Goal: Task Accomplishment & Management: Use online tool/utility

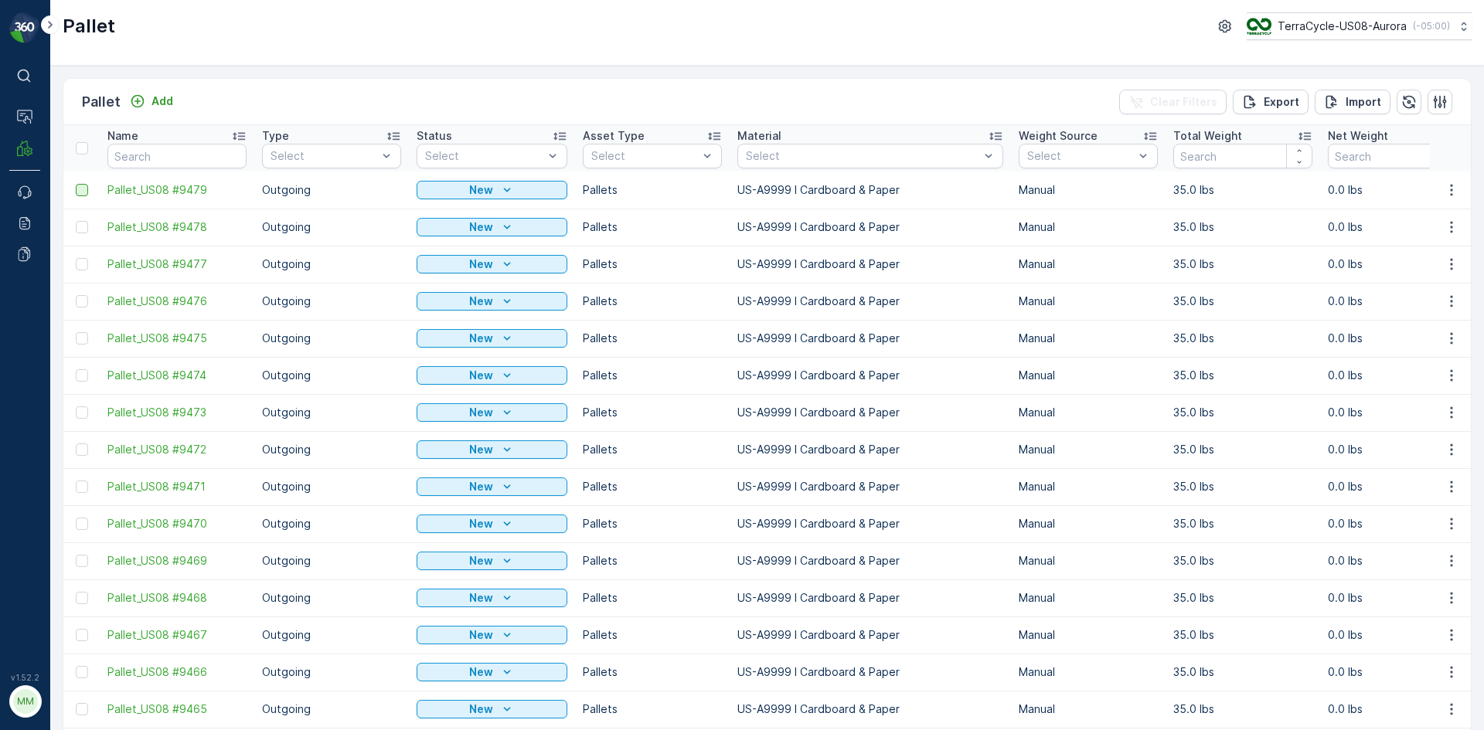
click at [78, 195] on div at bounding box center [82, 190] width 12 height 12
click at [76, 184] on input "checkbox" at bounding box center [76, 184] width 0 height 0
click at [83, 230] on div at bounding box center [82, 227] width 12 height 12
click at [76, 221] on input "checkbox" at bounding box center [76, 221] width 0 height 0
click at [84, 263] on div at bounding box center [82, 264] width 12 height 12
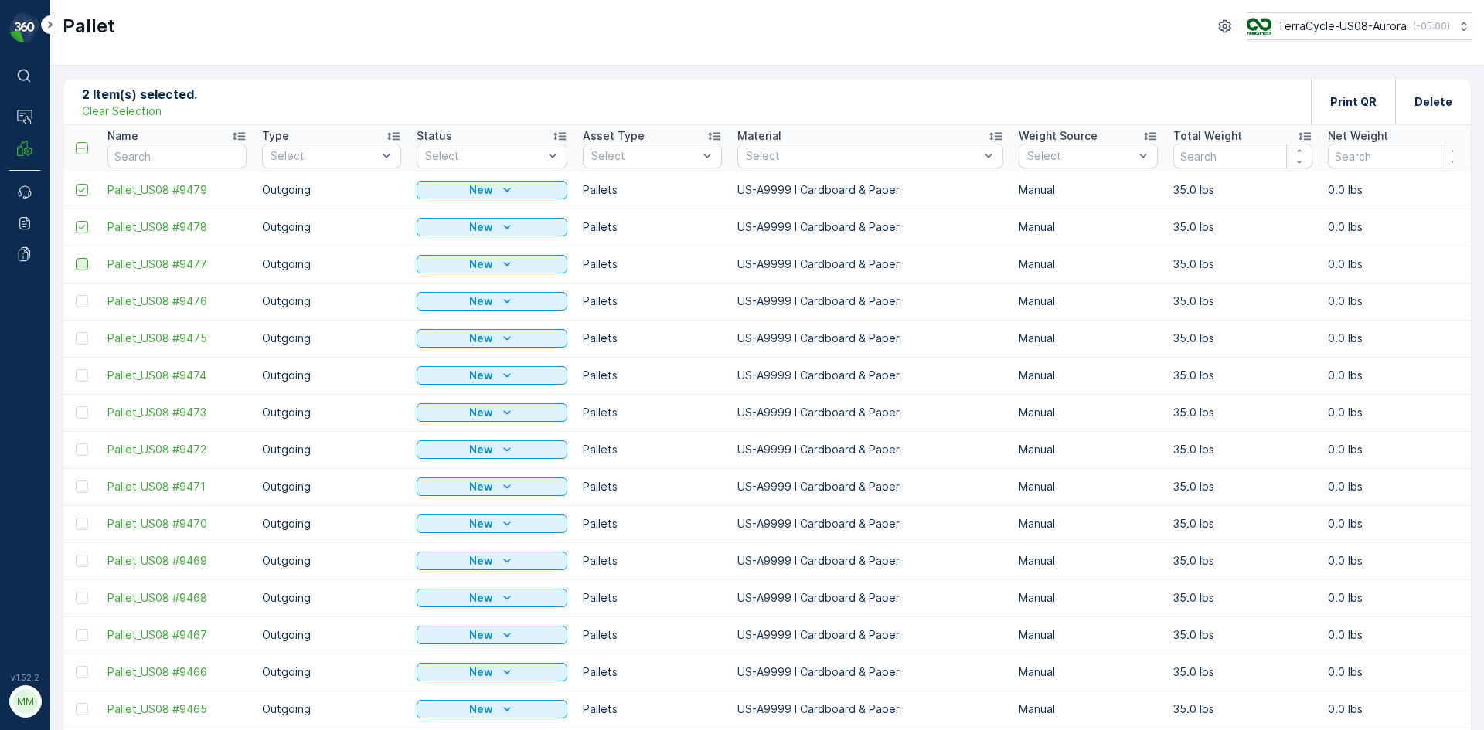
click at [76, 258] on input "checkbox" at bounding box center [76, 258] width 0 height 0
click at [80, 303] on div at bounding box center [82, 301] width 12 height 12
click at [76, 295] on input "checkbox" at bounding box center [76, 295] width 0 height 0
click at [85, 336] on div at bounding box center [82, 338] width 12 height 12
click at [76, 332] on input "checkbox" at bounding box center [76, 332] width 0 height 0
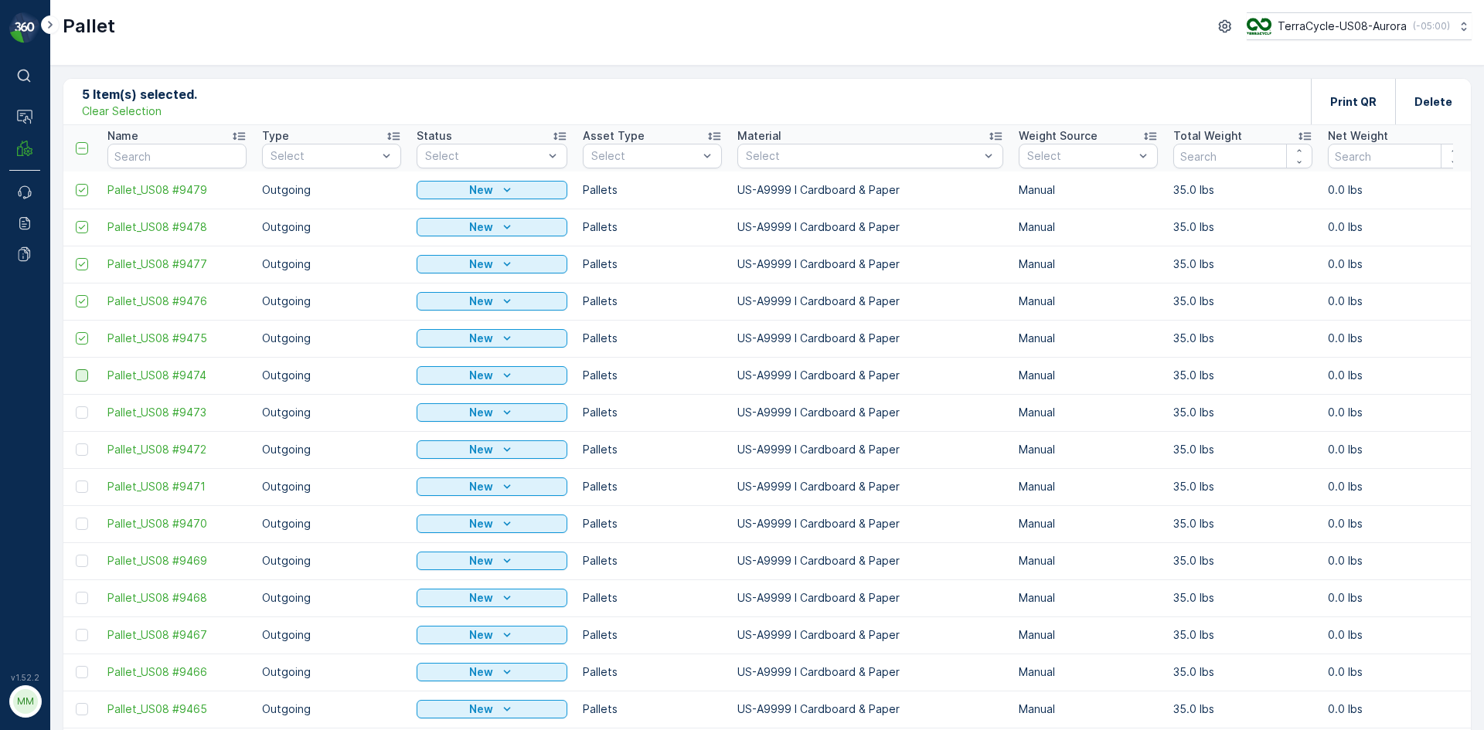
click at [85, 378] on div at bounding box center [82, 375] width 12 height 12
click at [76, 369] on input "checkbox" at bounding box center [76, 369] width 0 height 0
click at [83, 410] on div at bounding box center [82, 413] width 12 height 12
click at [76, 407] on input "checkbox" at bounding box center [76, 407] width 0 height 0
click at [82, 452] on div at bounding box center [82, 450] width 12 height 12
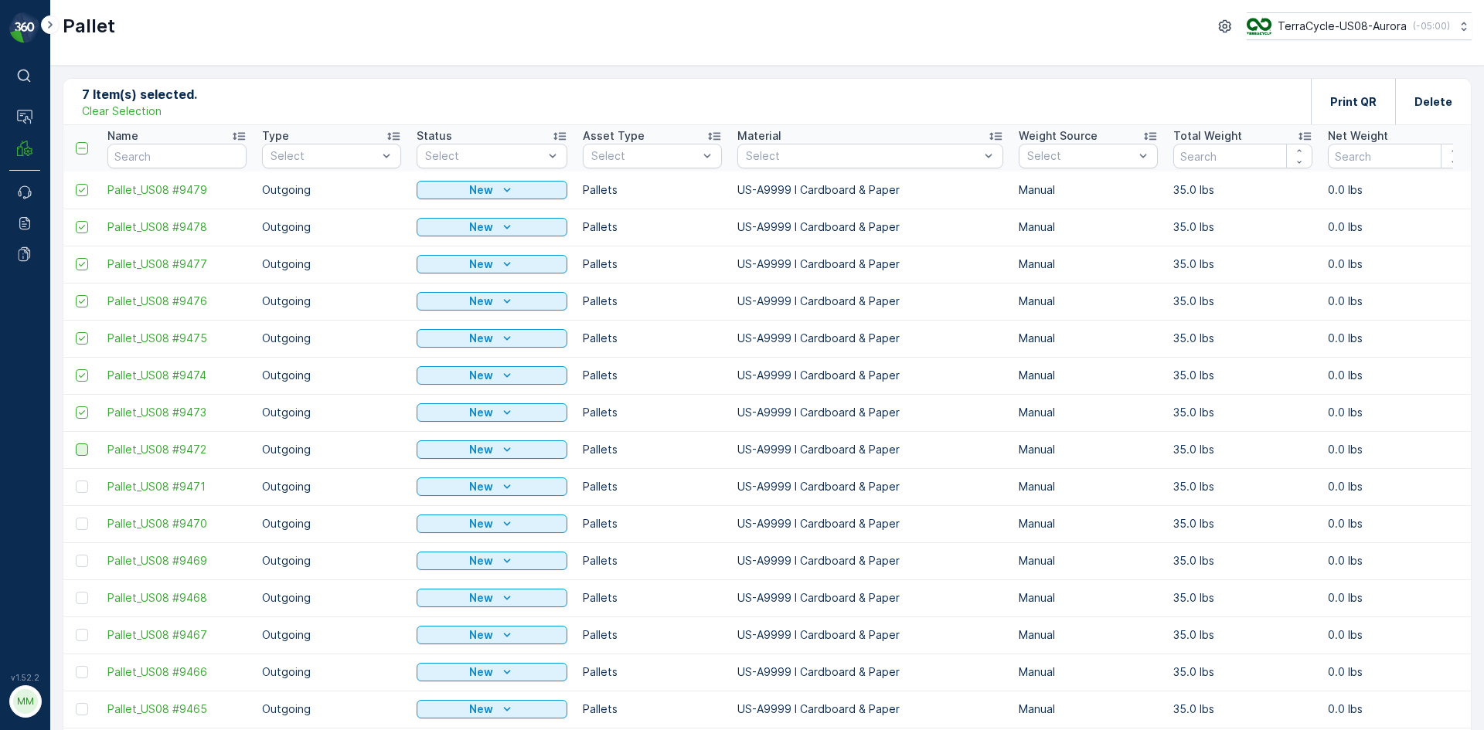
click at [76, 444] on input "checkbox" at bounding box center [76, 444] width 0 height 0
click at [83, 485] on div at bounding box center [82, 487] width 12 height 12
click at [76, 481] on input "checkbox" at bounding box center [76, 481] width 0 height 0
click at [82, 525] on div at bounding box center [82, 524] width 12 height 12
click at [76, 518] on input "checkbox" at bounding box center [76, 518] width 0 height 0
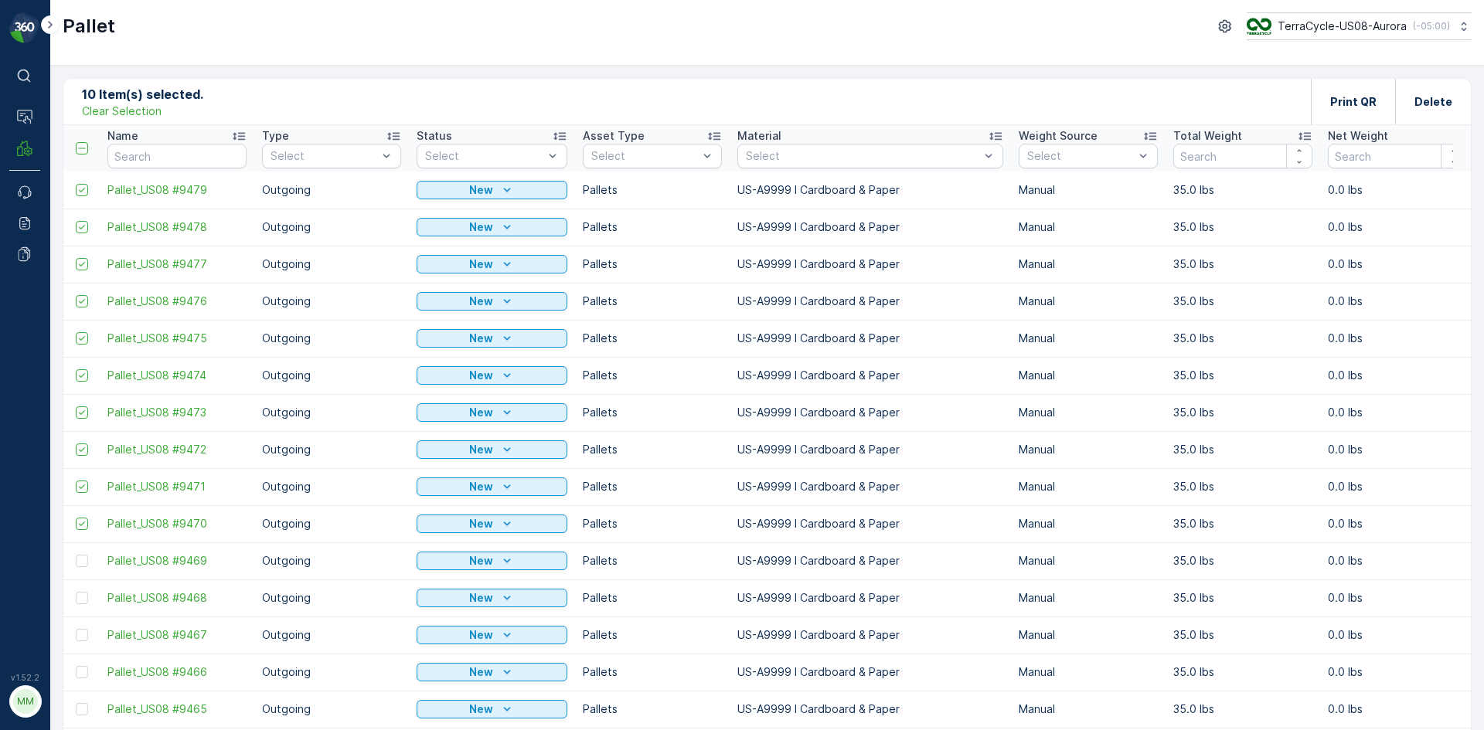
click at [82, 560] on div at bounding box center [82, 561] width 12 height 12
click at [76, 555] on input "checkbox" at bounding box center [76, 555] width 0 height 0
click at [83, 600] on div at bounding box center [82, 598] width 12 height 12
click at [76, 592] on input "checkbox" at bounding box center [76, 592] width 0 height 0
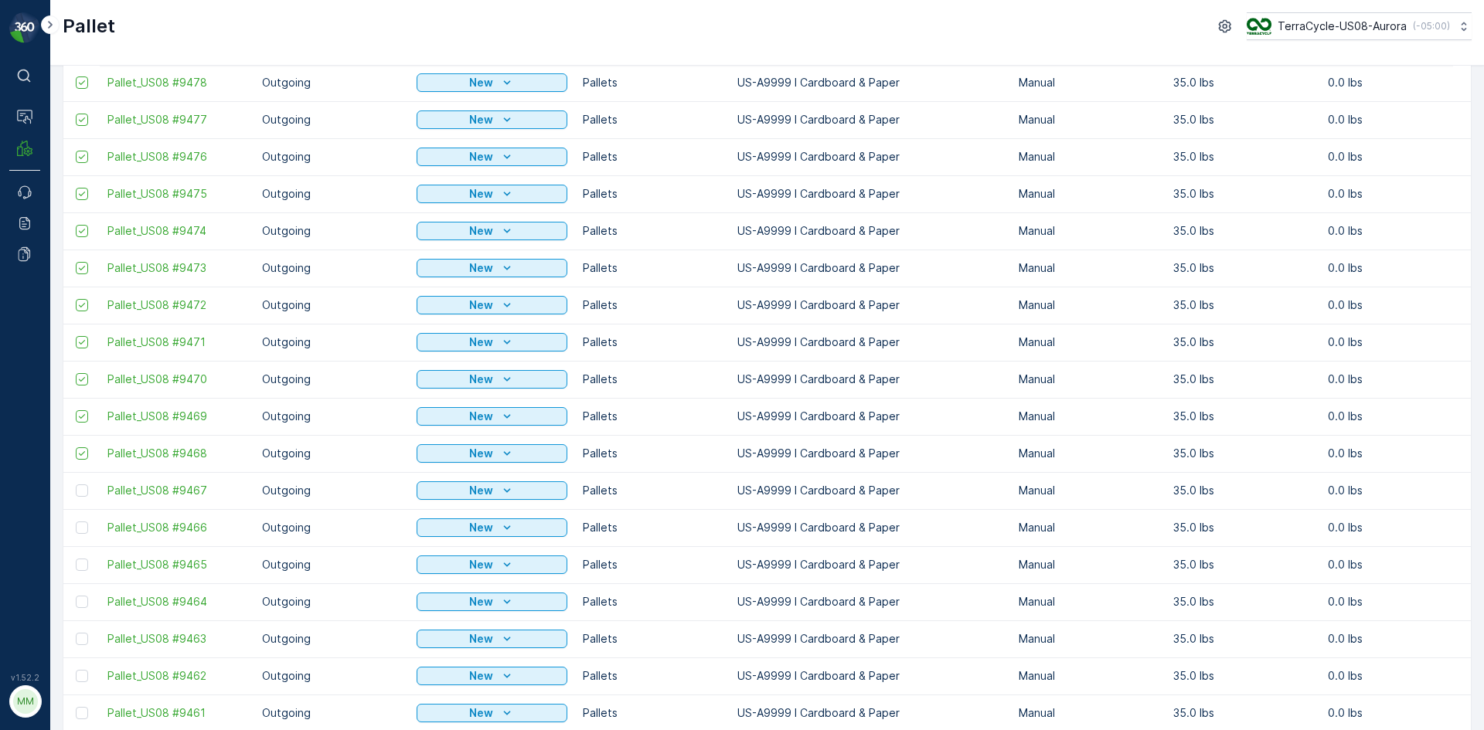
scroll to position [155, 0]
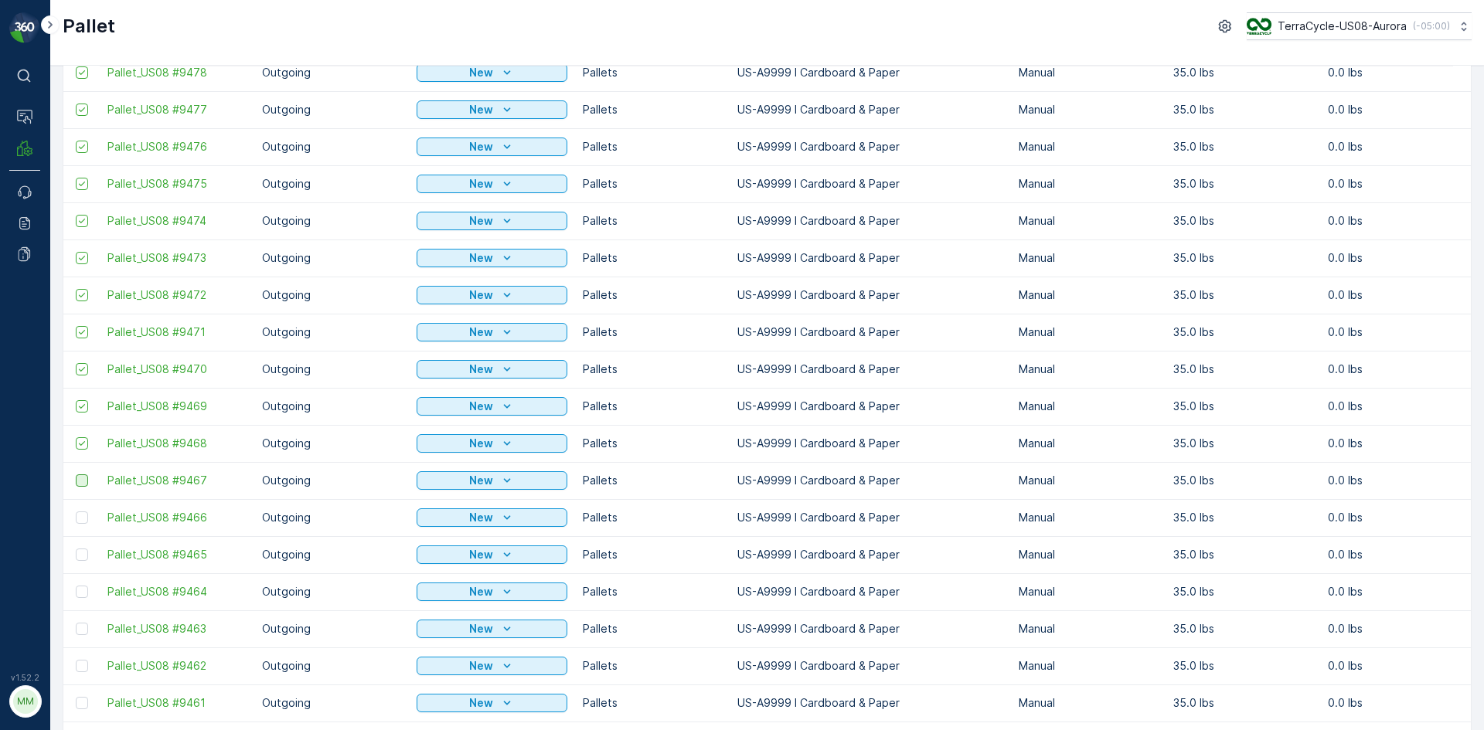
click at [79, 483] on div at bounding box center [82, 481] width 12 height 12
click at [76, 475] on input "checkbox" at bounding box center [76, 475] width 0 height 0
click at [84, 516] on div at bounding box center [82, 518] width 12 height 12
click at [76, 512] on input "checkbox" at bounding box center [76, 512] width 0 height 0
click at [83, 552] on div at bounding box center [82, 555] width 12 height 12
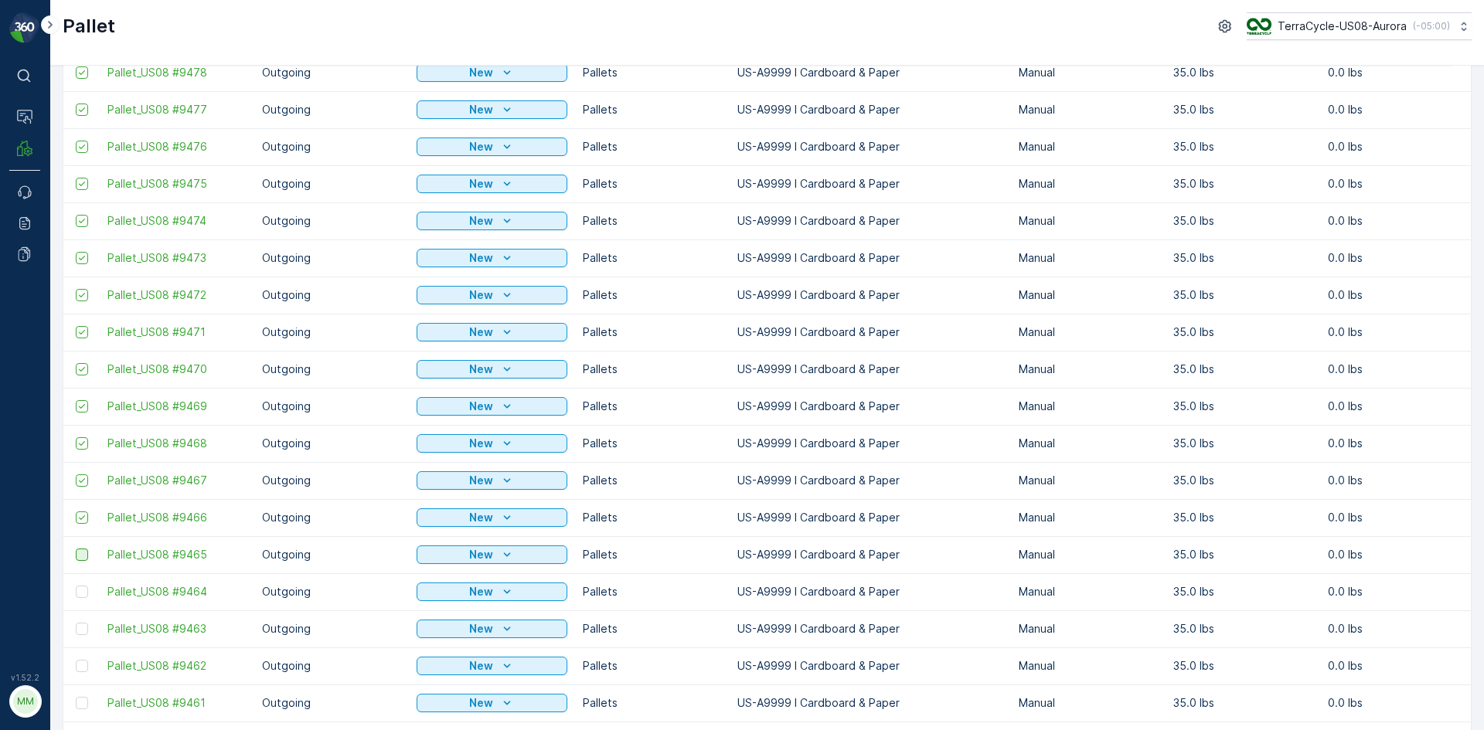
click at [76, 549] on input "checkbox" at bounding box center [76, 549] width 0 height 0
click at [87, 586] on div at bounding box center [82, 592] width 12 height 12
click at [76, 586] on input "checkbox" at bounding box center [76, 586] width 0 height 0
click at [83, 625] on div at bounding box center [82, 629] width 12 height 12
click at [76, 623] on input "checkbox" at bounding box center [76, 623] width 0 height 0
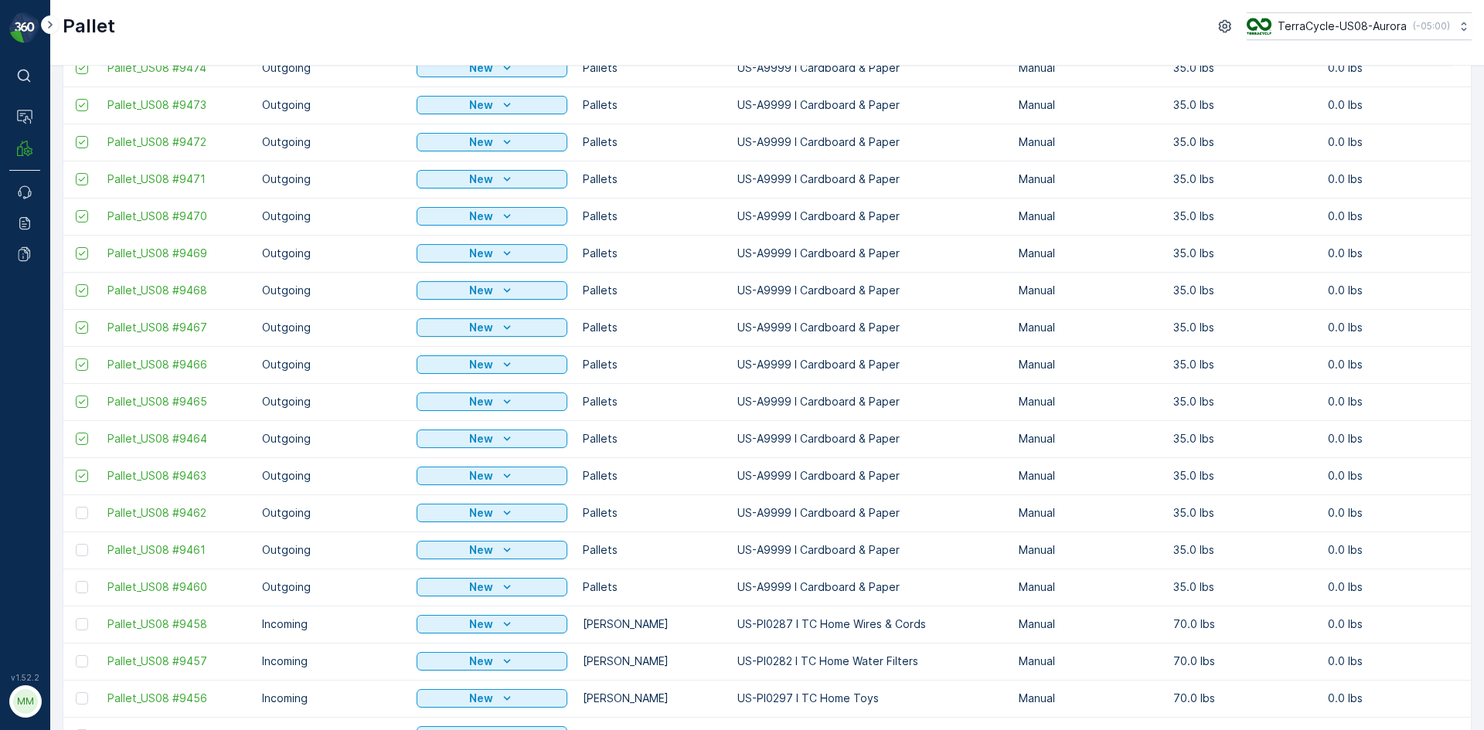
scroll to position [309, 0]
click at [79, 516] on div at bounding box center [82, 512] width 12 height 12
click at [76, 506] on input "checkbox" at bounding box center [76, 506] width 0 height 0
click at [80, 550] on div at bounding box center [82, 549] width 12 height 12
click at [76, 543] on input "checkbox" at bounding box center [76, 543] width 0 height 0
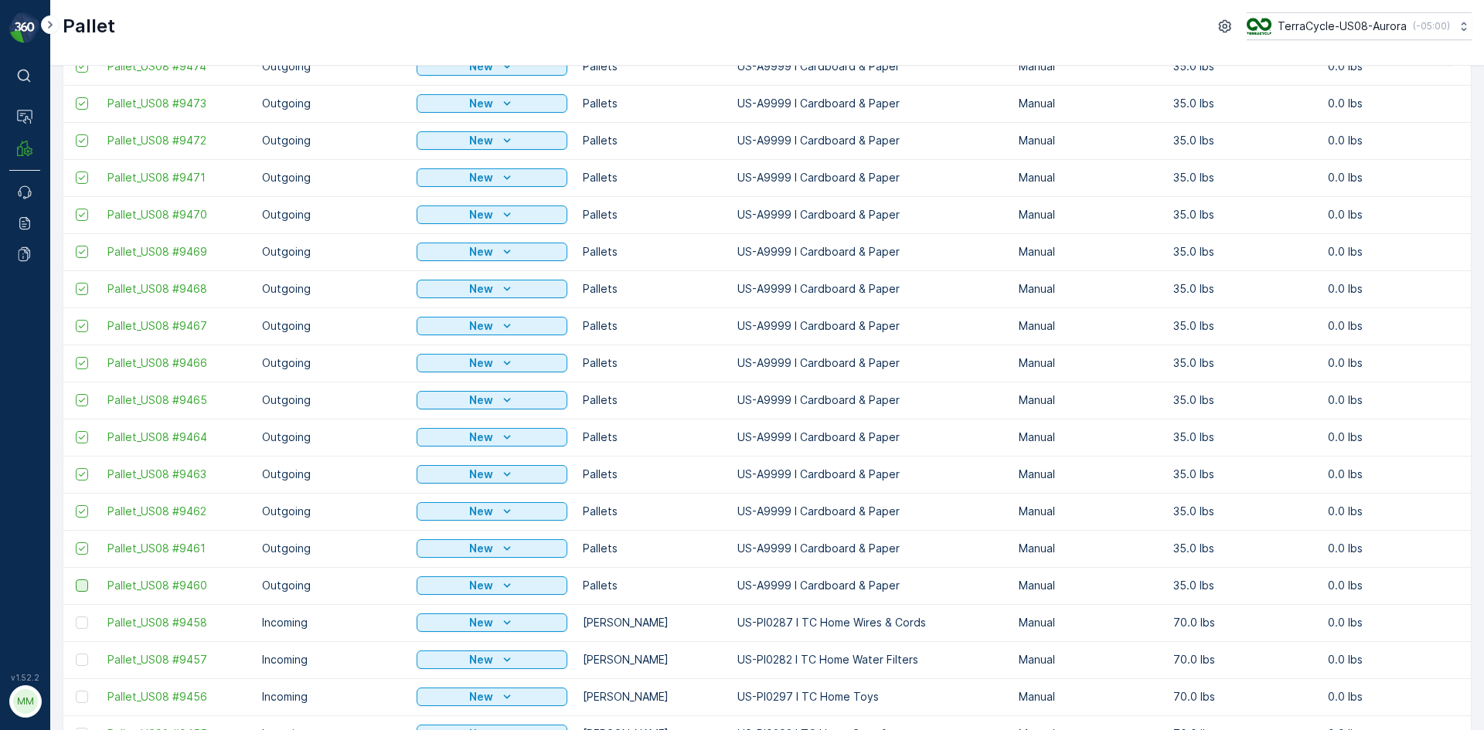
click at [82, 585] on div at bounding box center [82, 586] width 12 height 12
click at [76, 580] on input "checkbox" at bounding box center [76, 580] width 0 height 0
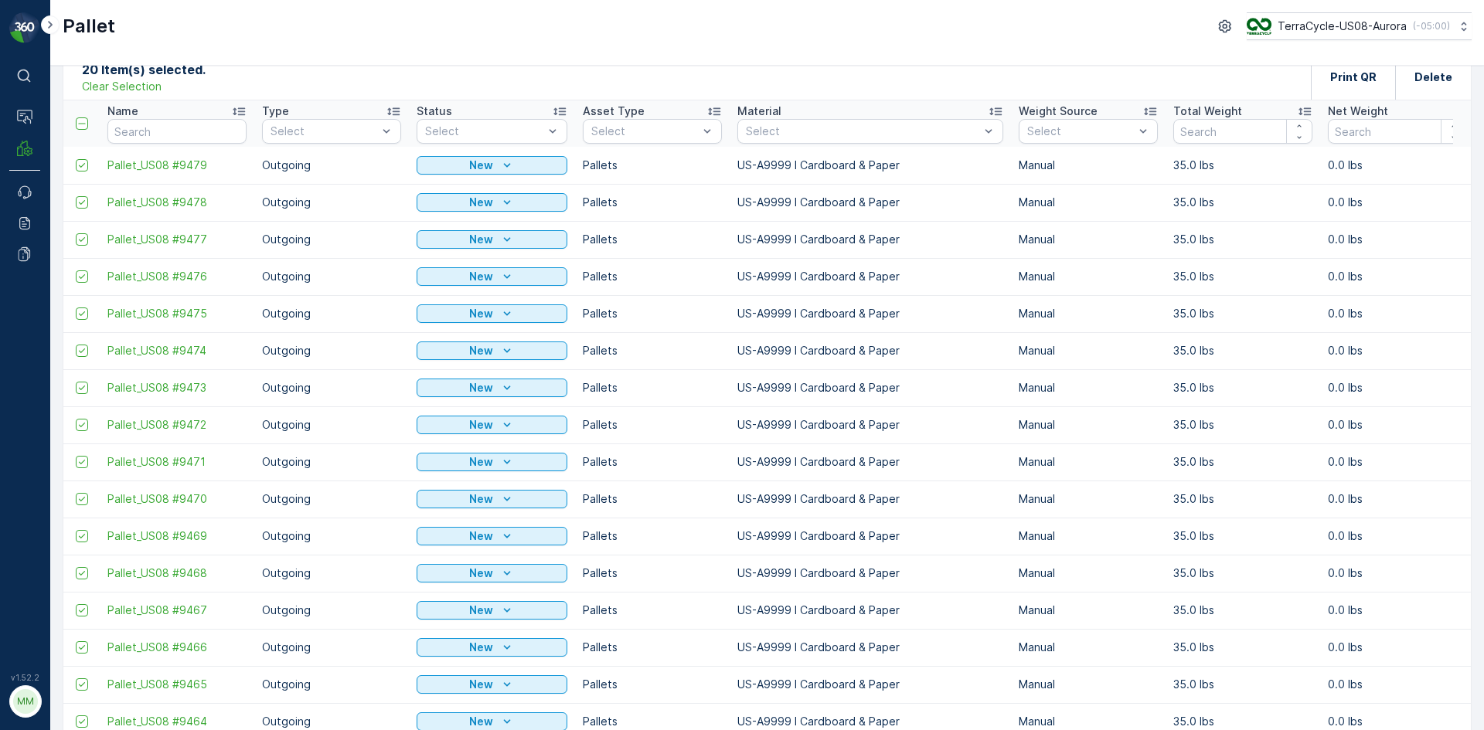
scroll to position [0, 0]
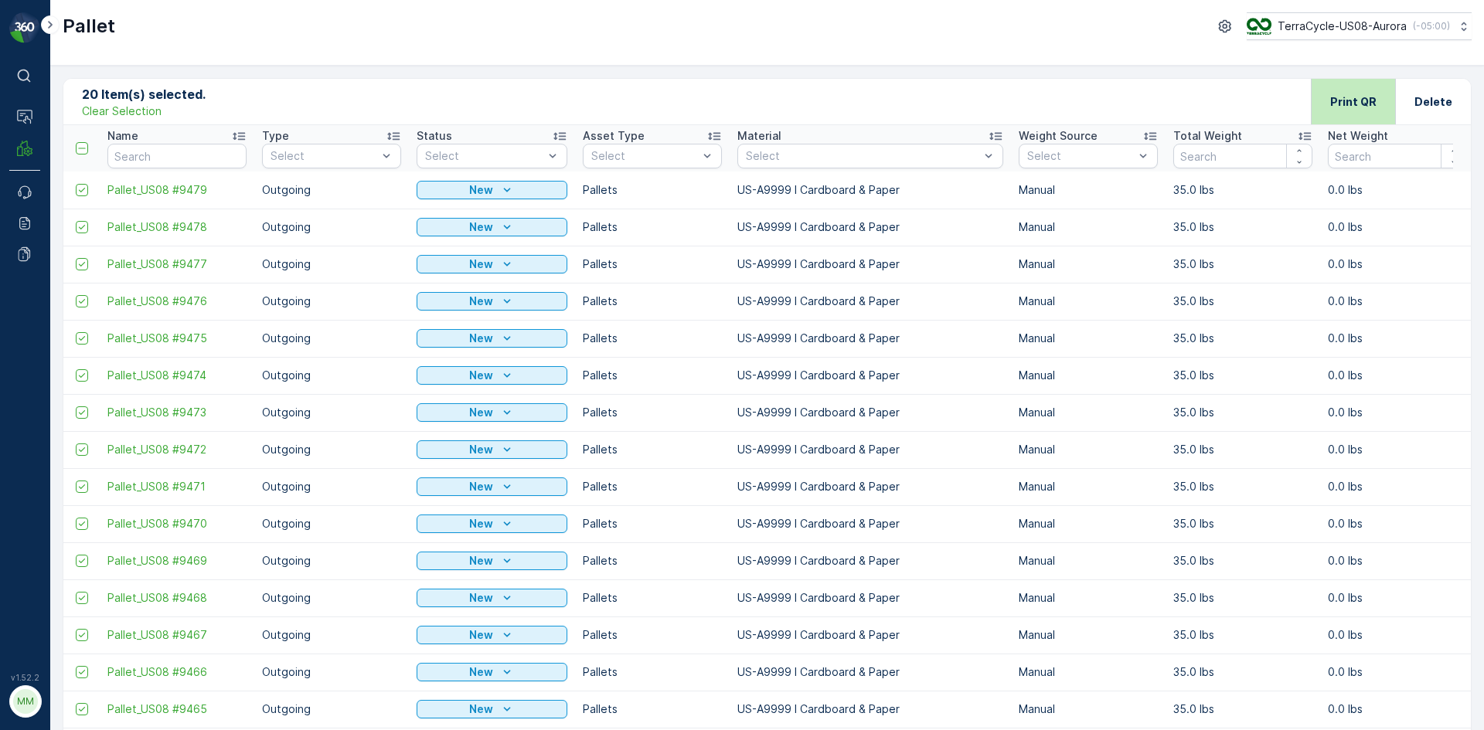
click at [1354, 106] on p "Print QR" at bounding box center [1353, 101] width 46 height 15
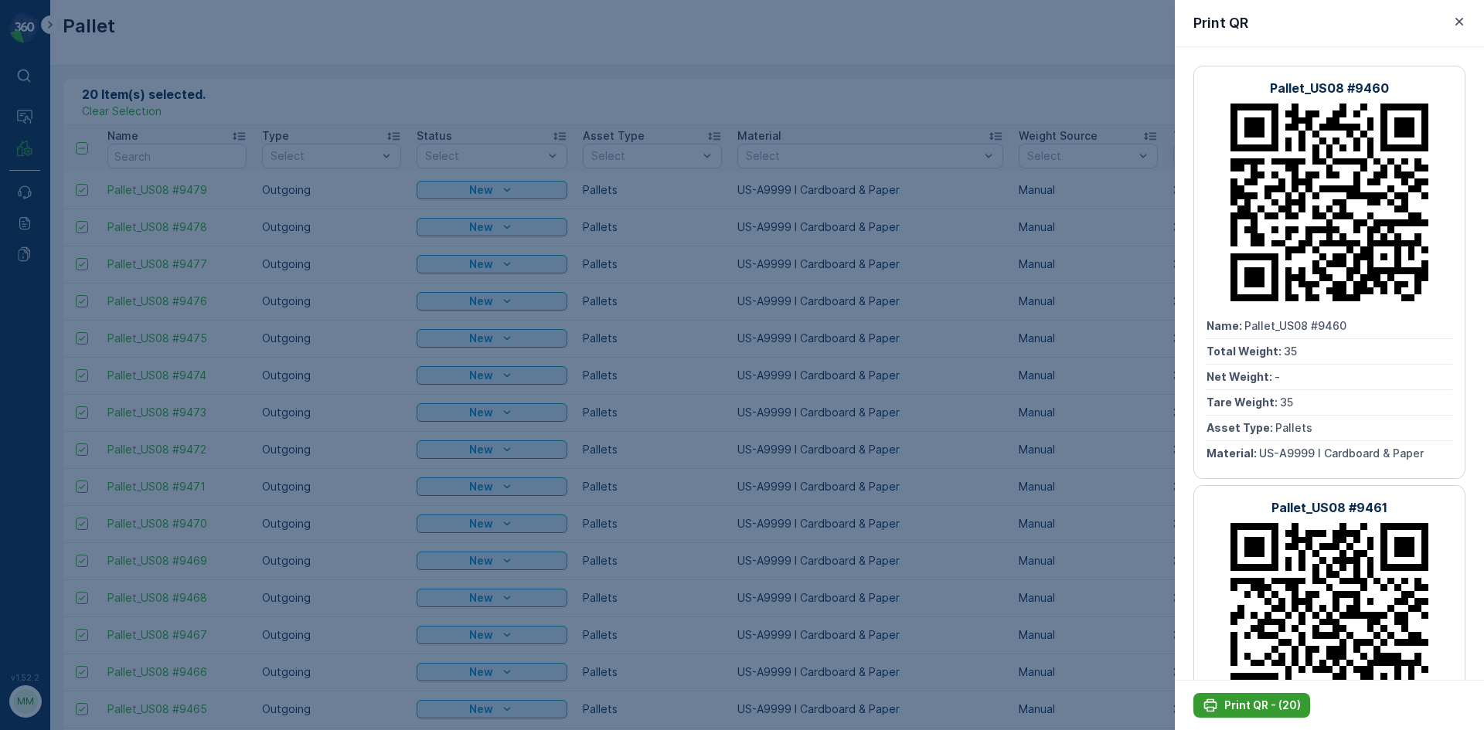
click at [1256, 708] on p "Print QR - (20)" at bounding box center [1262, 705] width 77 height 15
click at [1456, 24] on icon "button" at bounding box center [1459, 22] width 8 height 8
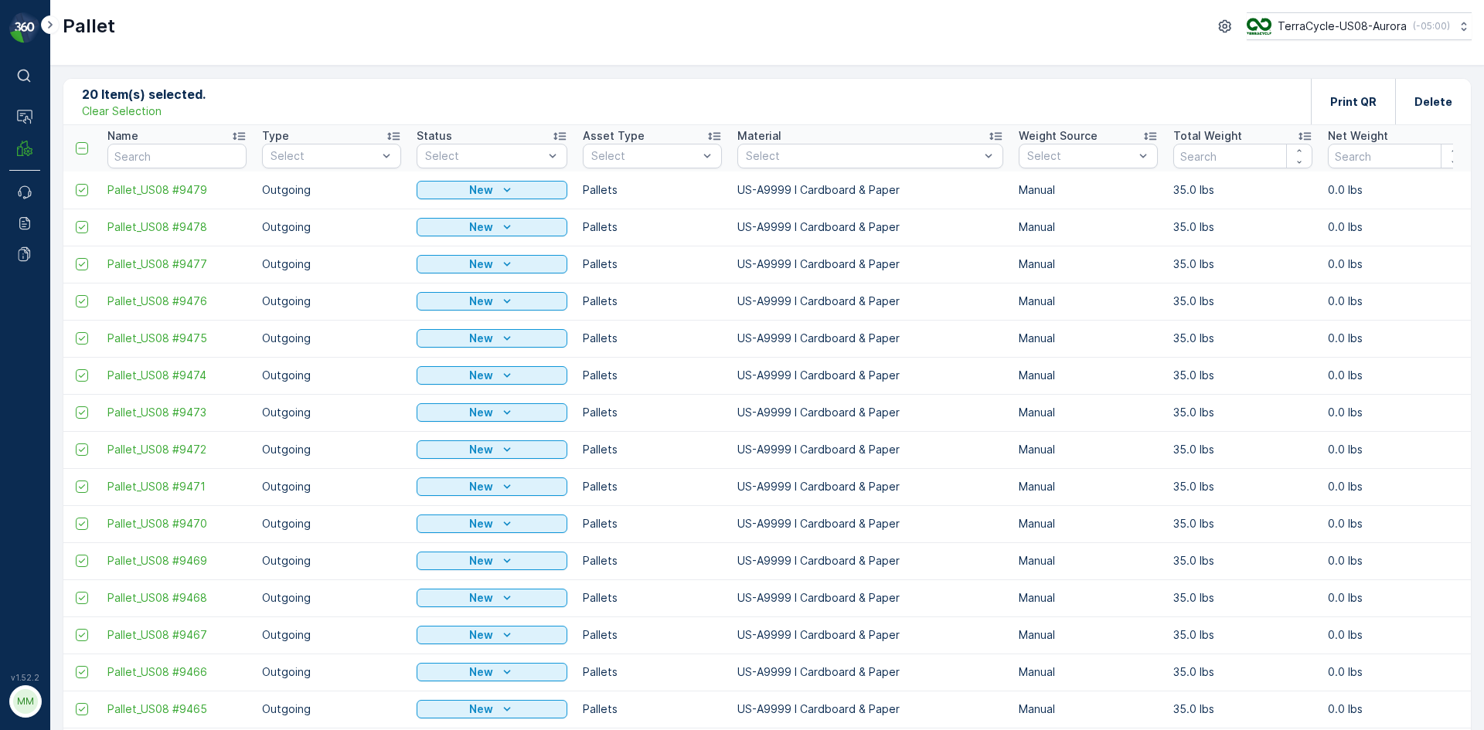
click at [132, 113] on p "Clear Selection" at bounding box center [122, 111] width 80 height 15
